Goal: Transaction & Acquisition: Purchase product/service

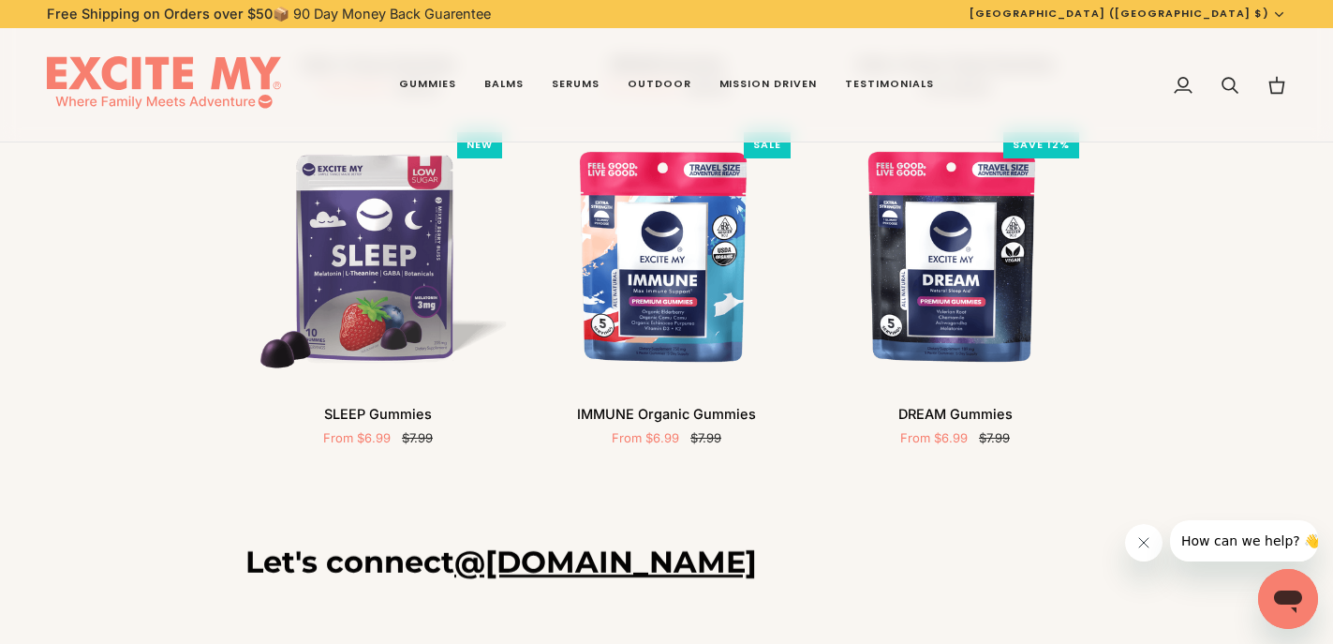
scroll to position [651, 0]
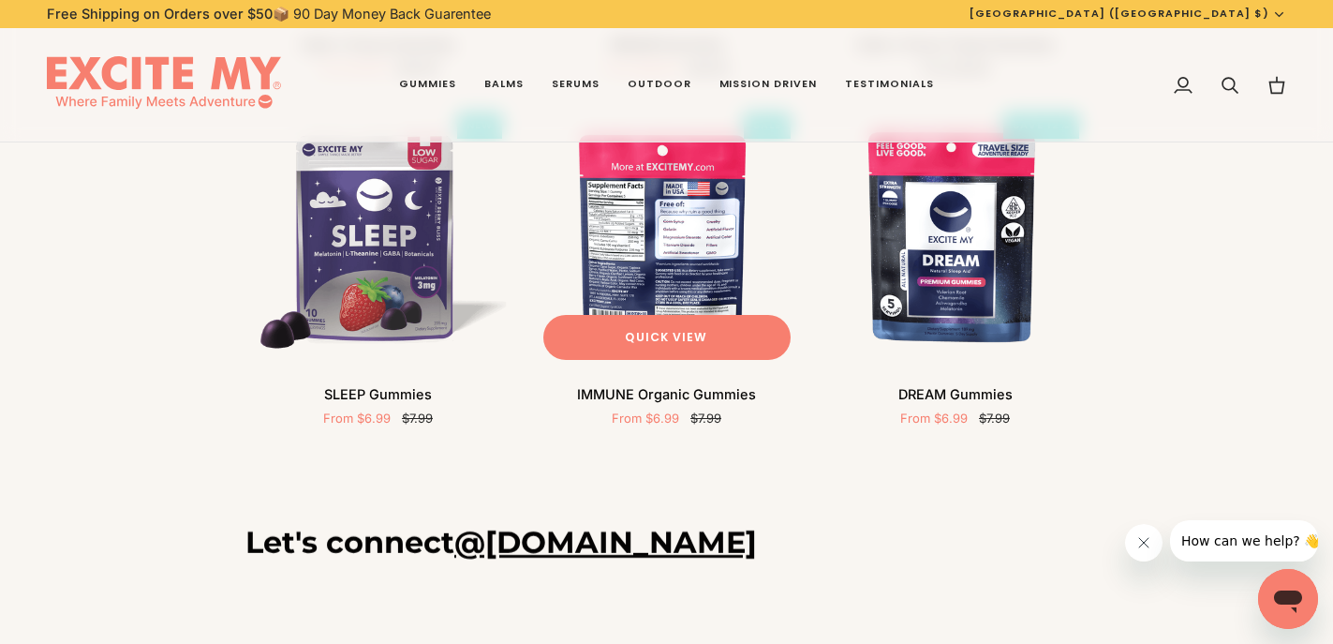
click at [670, 276] on img "IMMUNE Organic Gummies" at bounding box center [667, 236] width 266 height 266
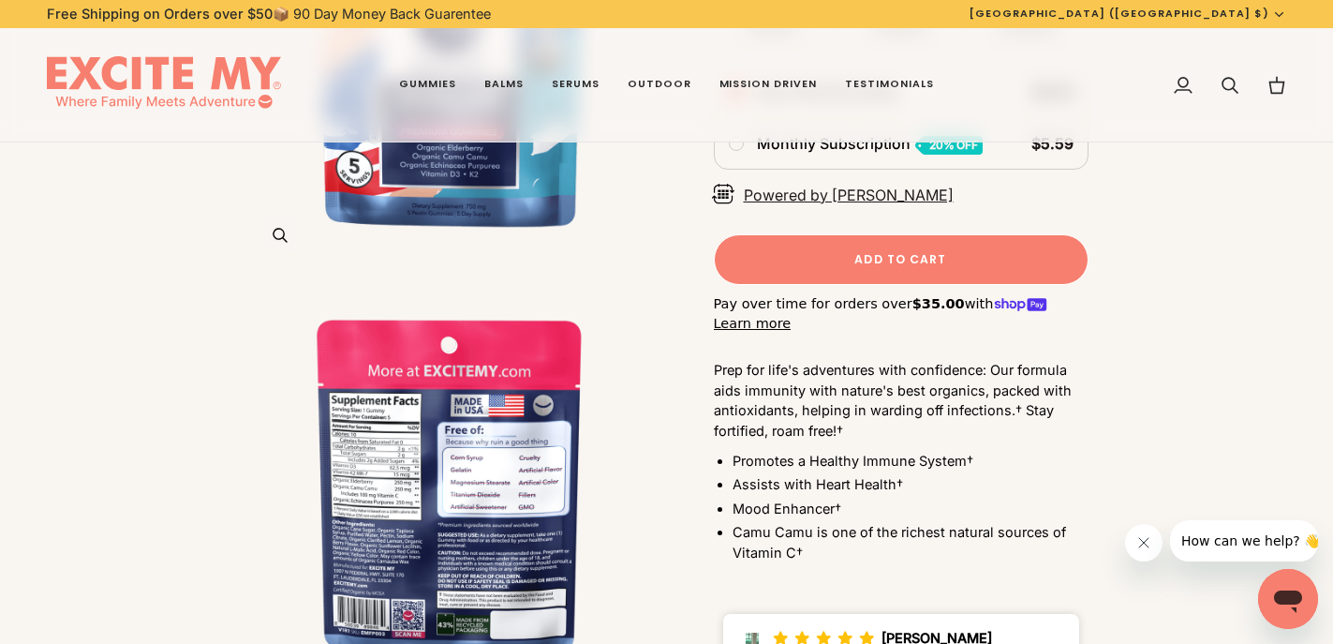
scroll to position [412, 0]
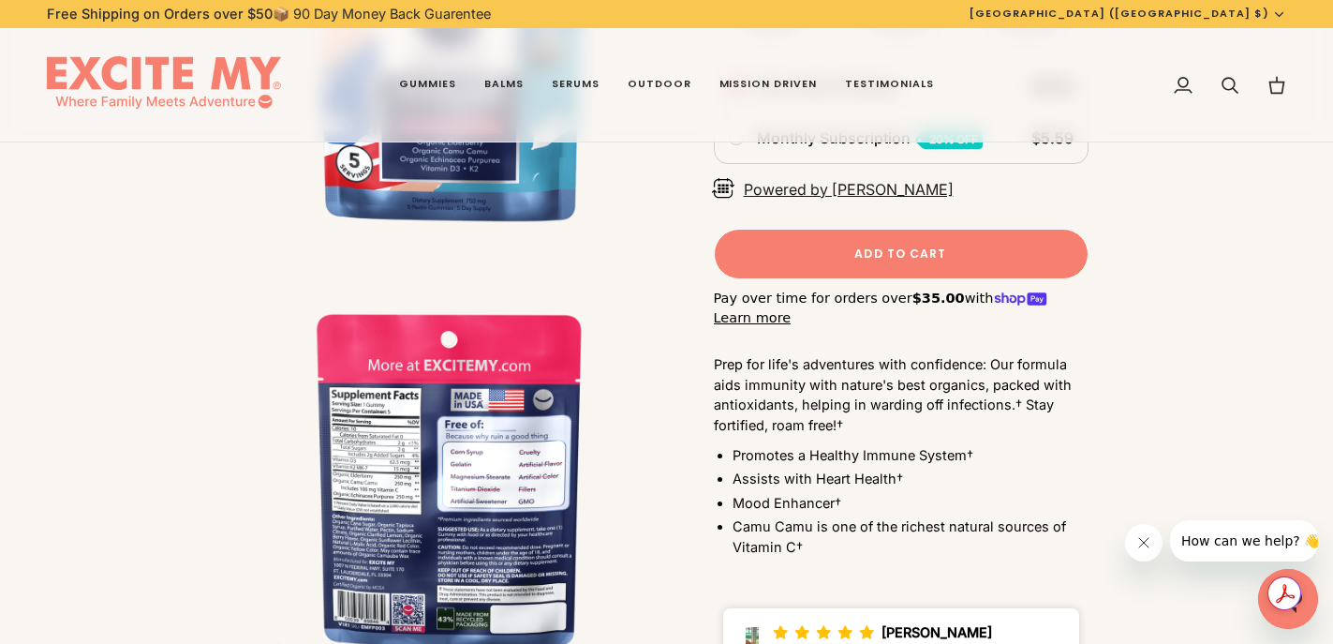
click at [477, 476] on img "IMMUNE Organic Gummies" at bounding box center [456, 475] width 422 height 422
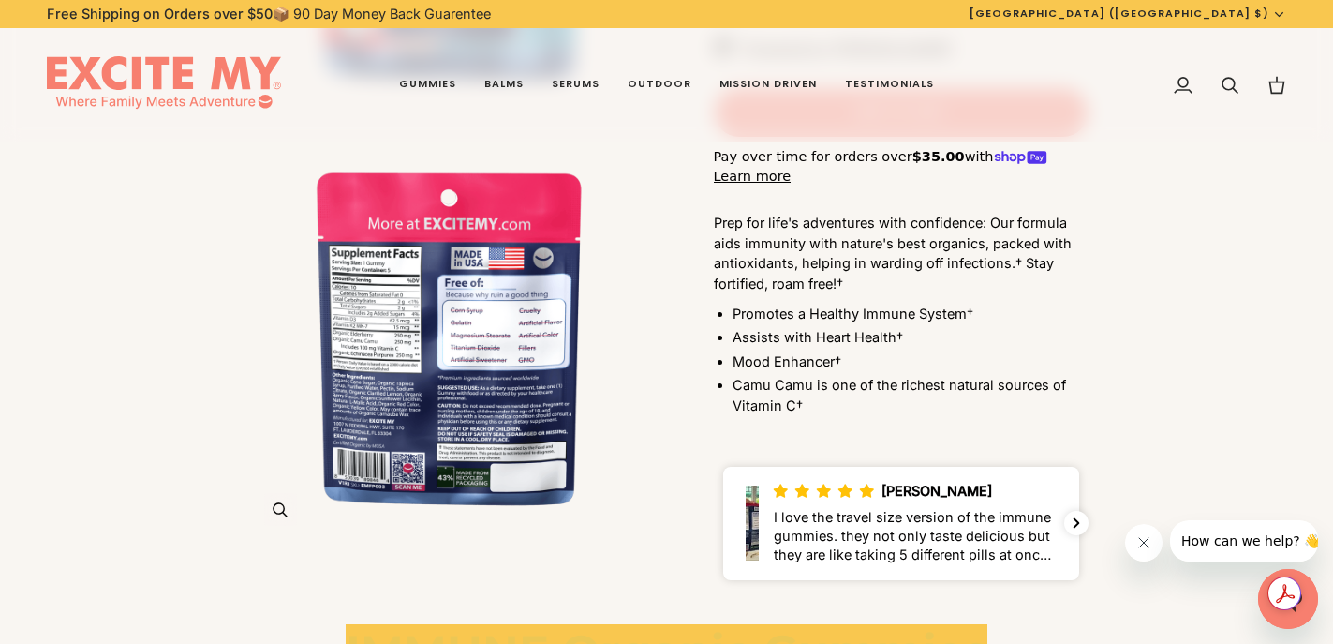
scroll to position [653, 0]
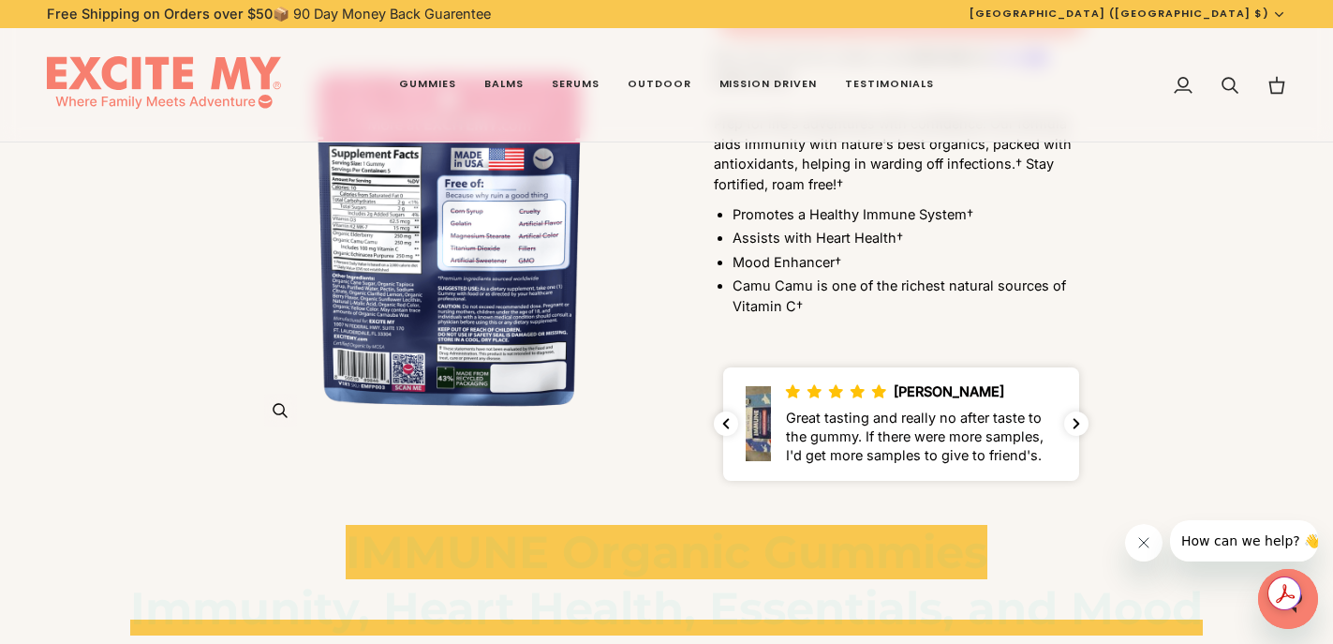
click at [371, 226] on img "IMMUNE Organic Gummies" at bounding box center [456, 234] width 422 height 422
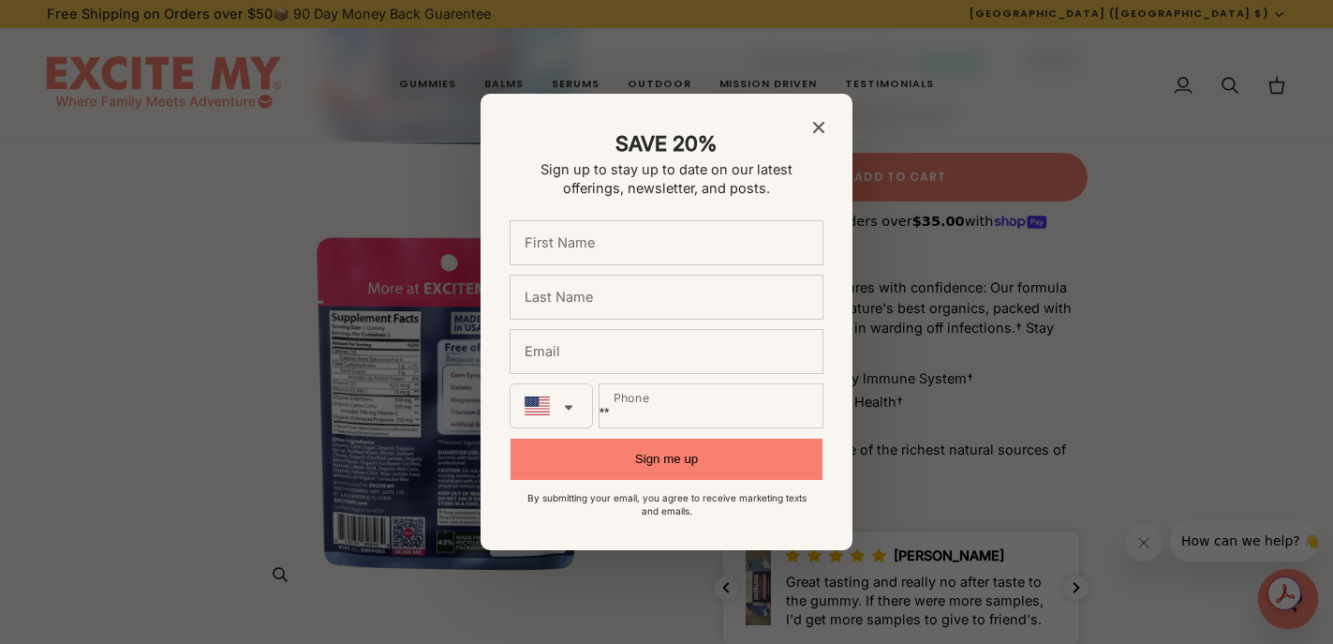
scroll to position [403, 0]
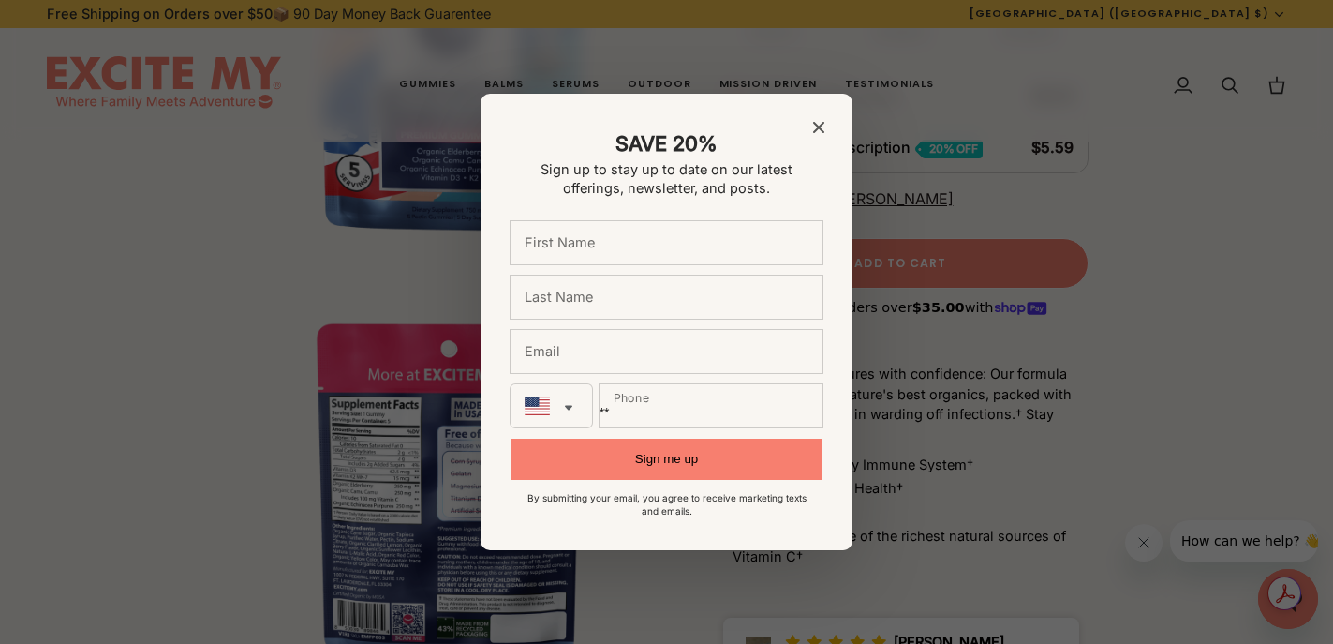
click at [813, 125] on icon "Close modal" at bounding box center [818, 127] width 11 height 11
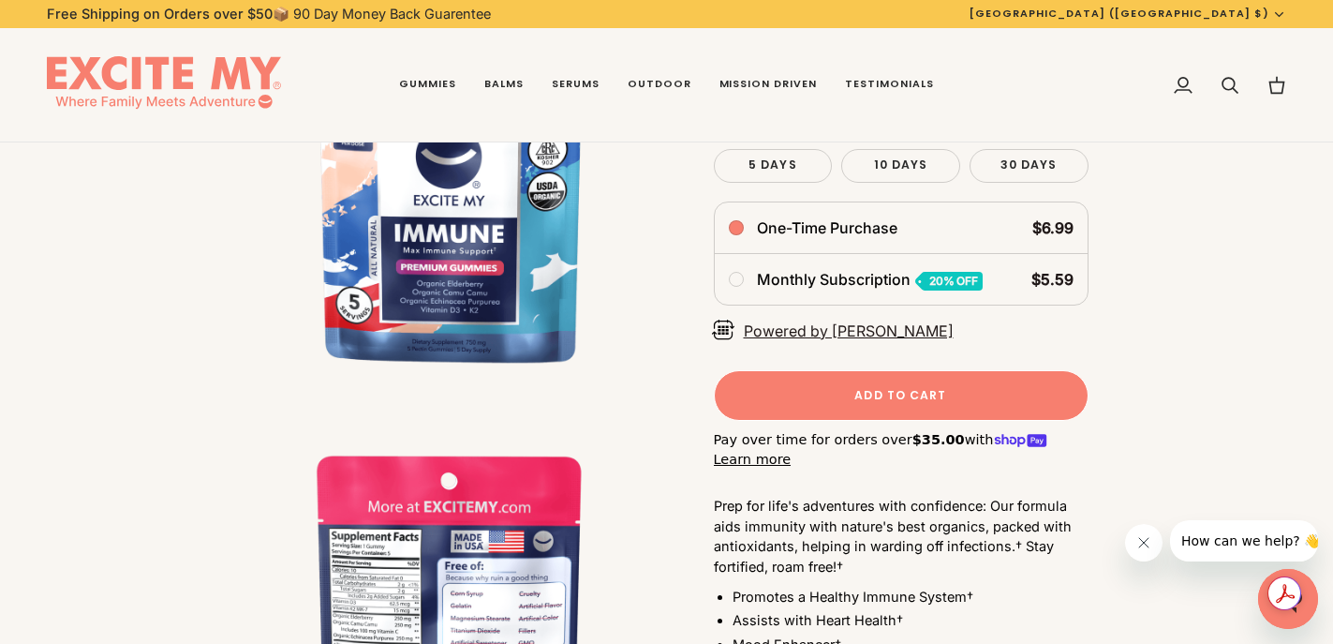
scroll to position [92, 0]
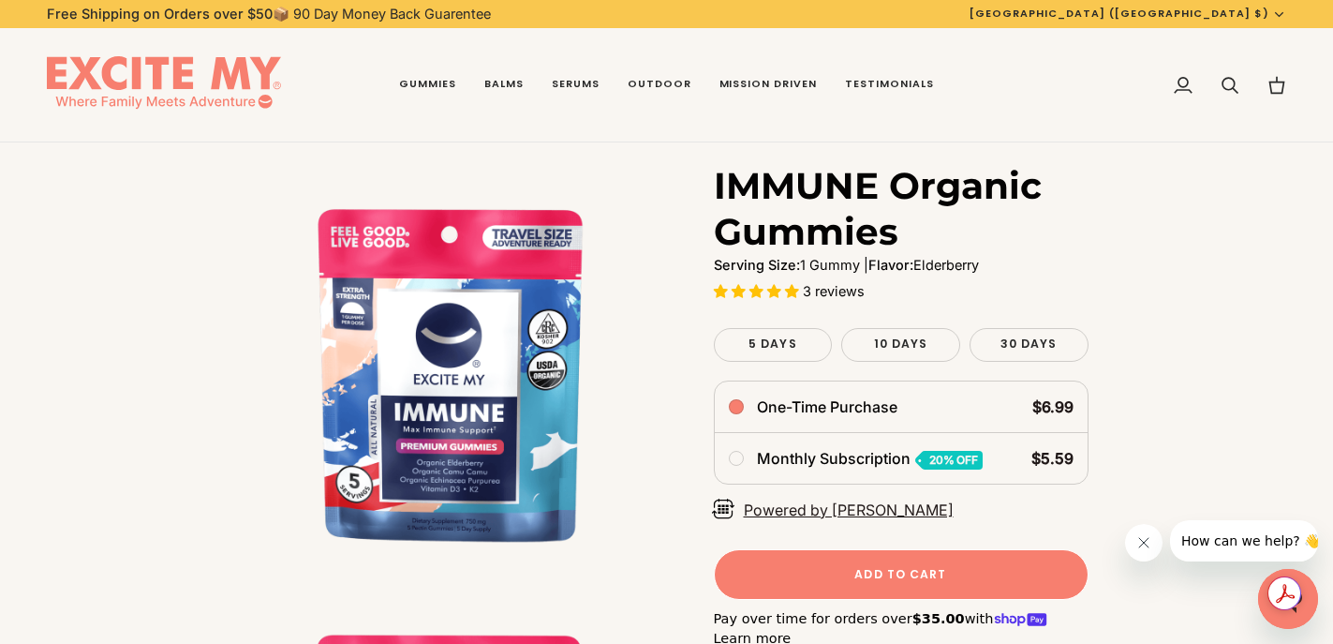
click at [826, 290] on span "3 reviews" at bounding box center [834, 291] width 62 height 16
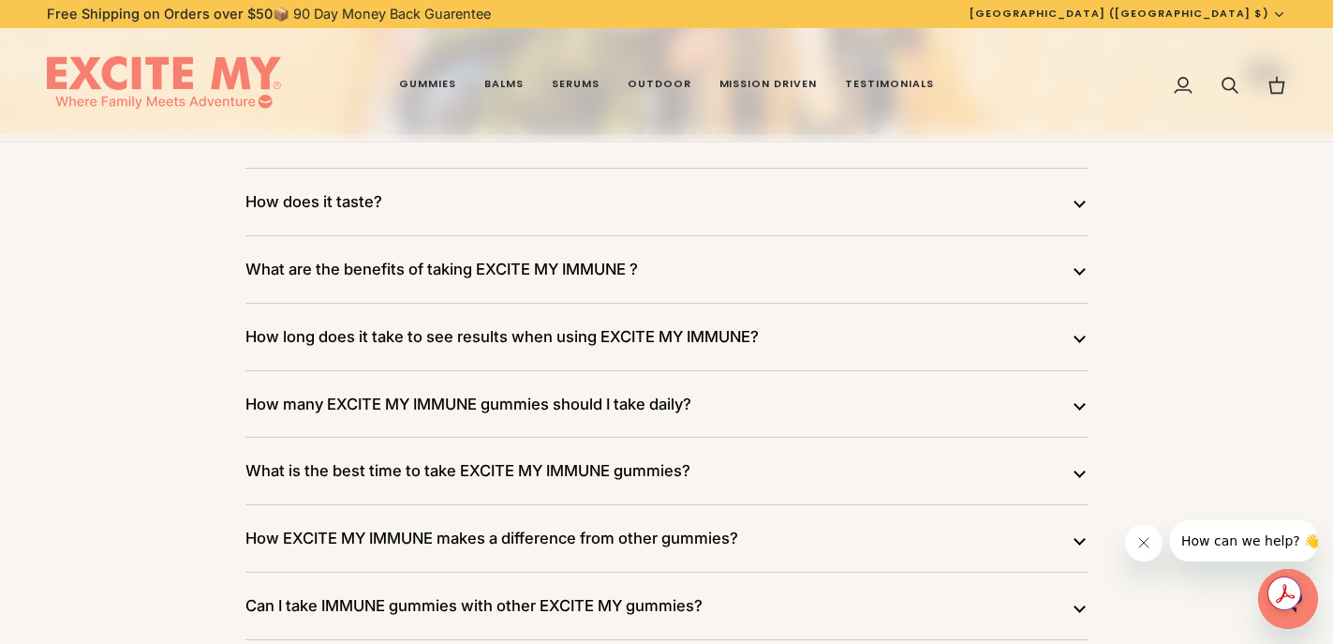
scroll to position [2527, 0]
